Goal: Find contact information: Find contact information

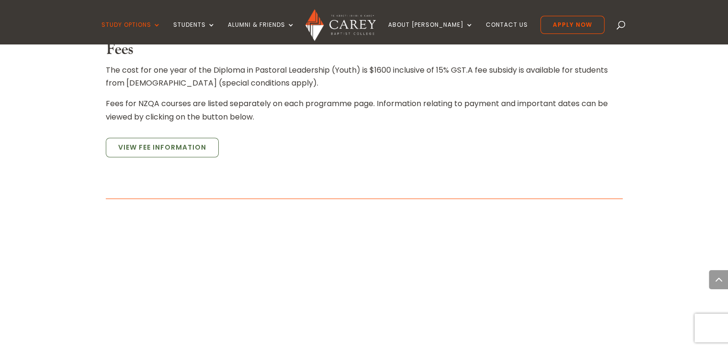
scroll to position [821, 0]
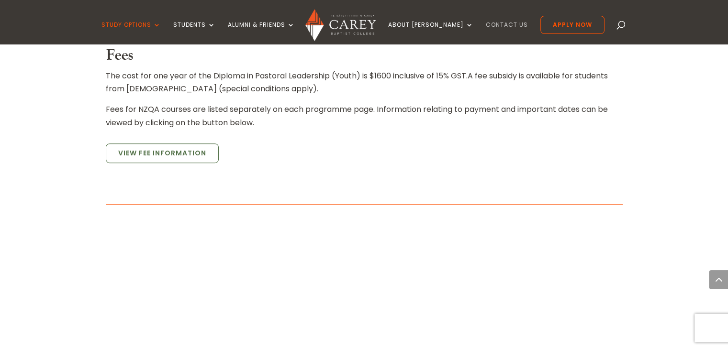
click at [490, 30] on link "Contact Us" at bounding box center [507, 33] width 42 height 22
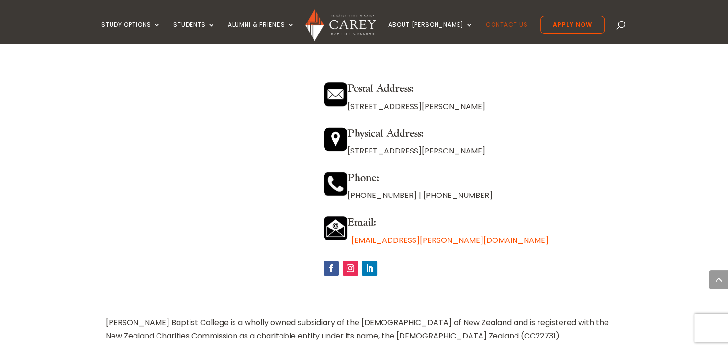
scroll to position [844, 0]
click at [621, 27] on span at bounding box center [621, 27] width 0 height 0
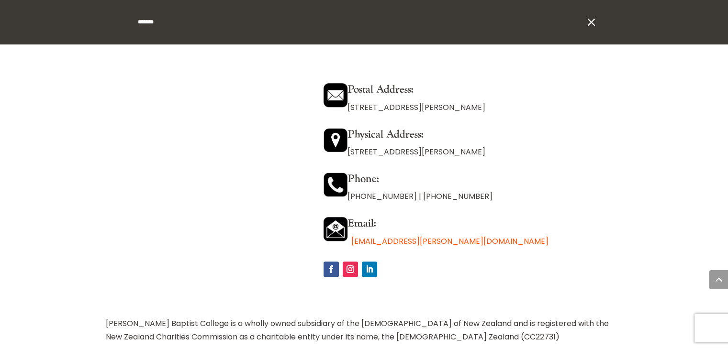
type input "*******"
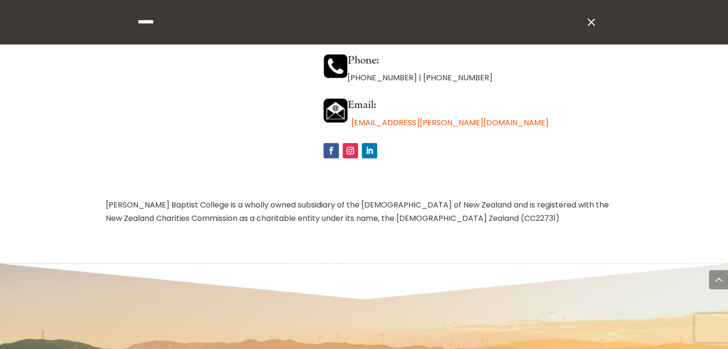
scroll to position [975, 0]
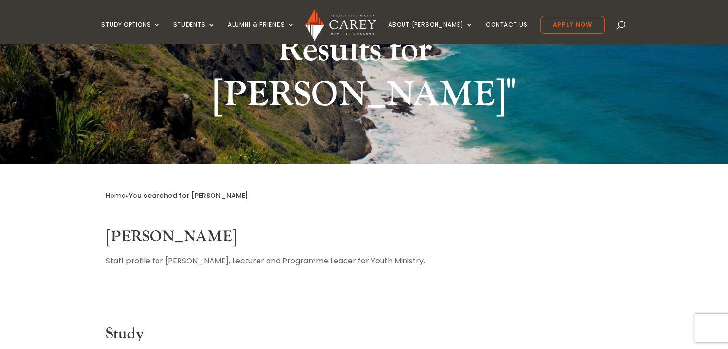
scroll to position [160, 0]
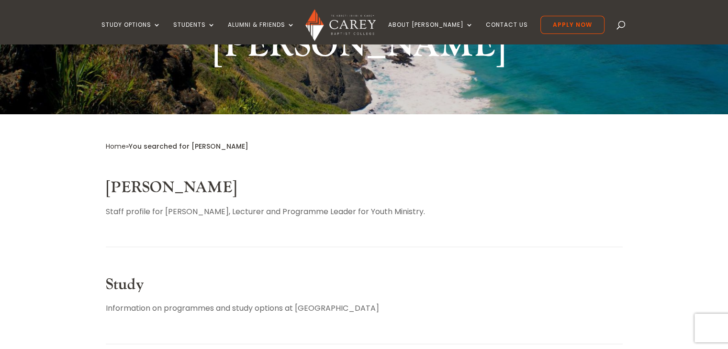
click at [160, 178] on link "[PERSON_NAME]" at bounding box center [171, 188] width 131 height 20
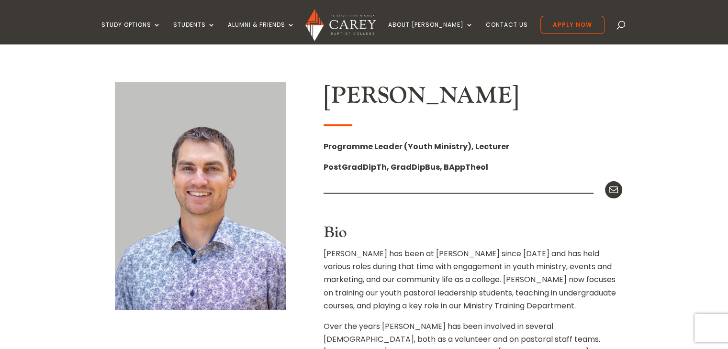
scroll to position [232, 0]
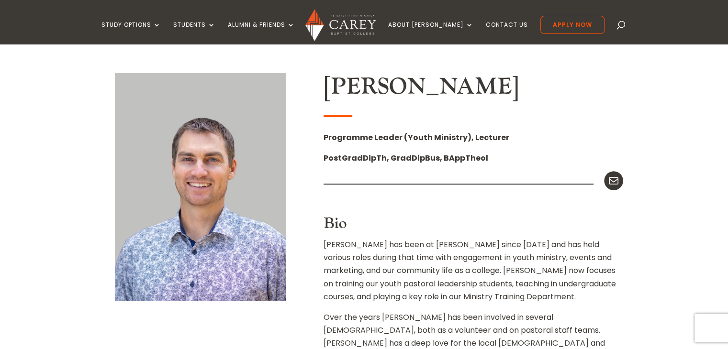
click at [616, 181] on icon at bounding box center [613, 181] width 12 height 12
